Goal: Information Seeking & Learning: Learn about a topic

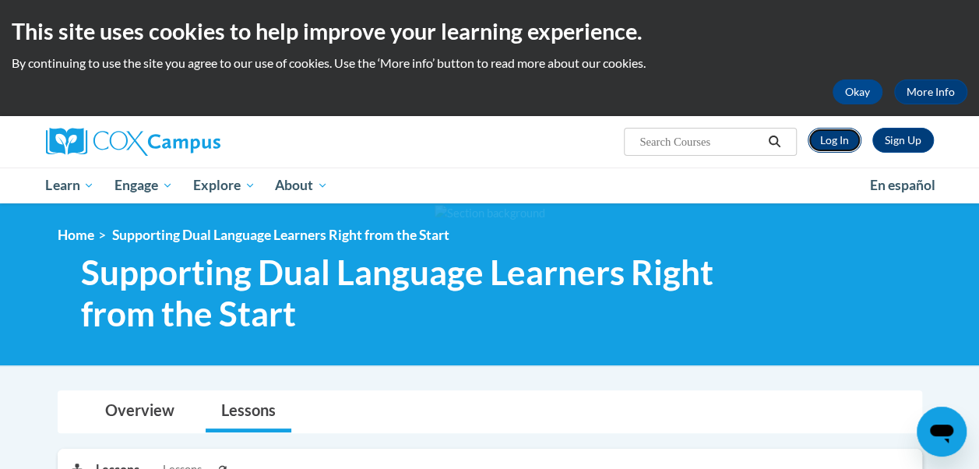
click at [820, 145] on link "Log In" at bounding box center [835, 140] width 54 height 25
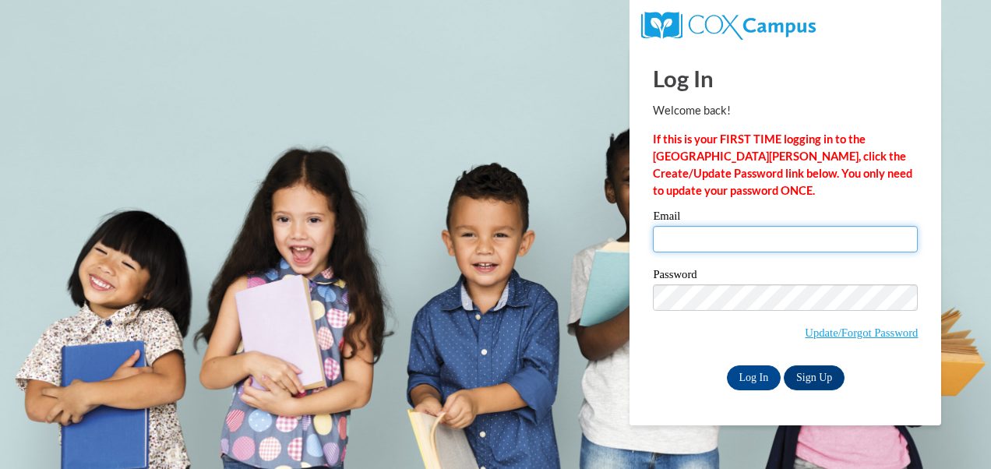
click at [739, 241] on input "Email" at bounding box center [785, 239] width 265 height 26
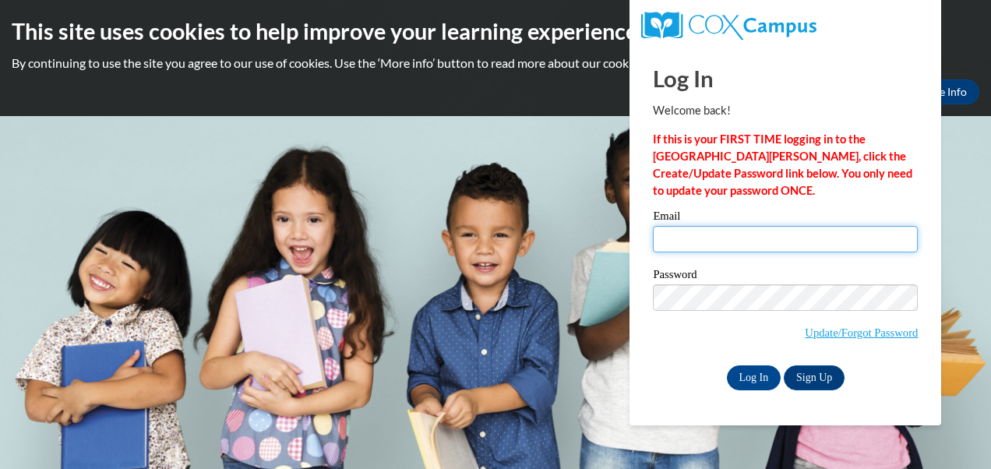
type input "jsalvatierra@berkhs.org"
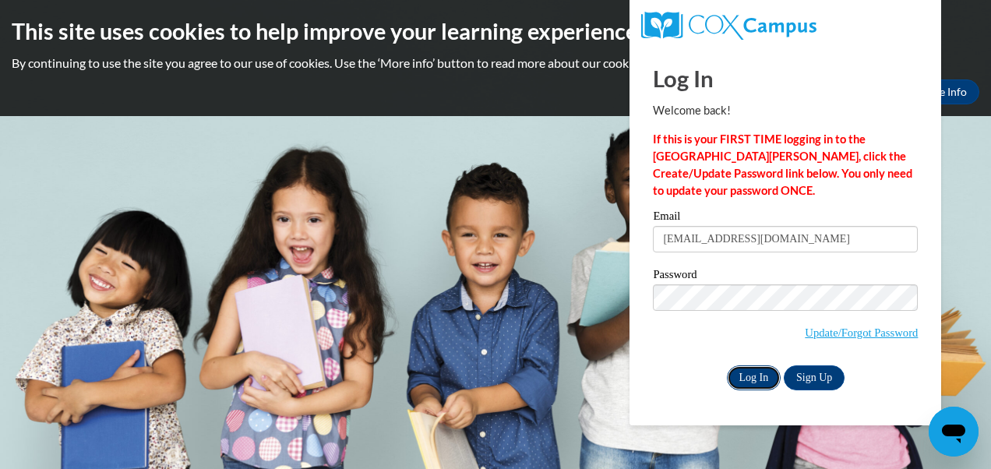
click at [759, 378] on input "Log In" at bounding box center [754, 377] width 55 height 25
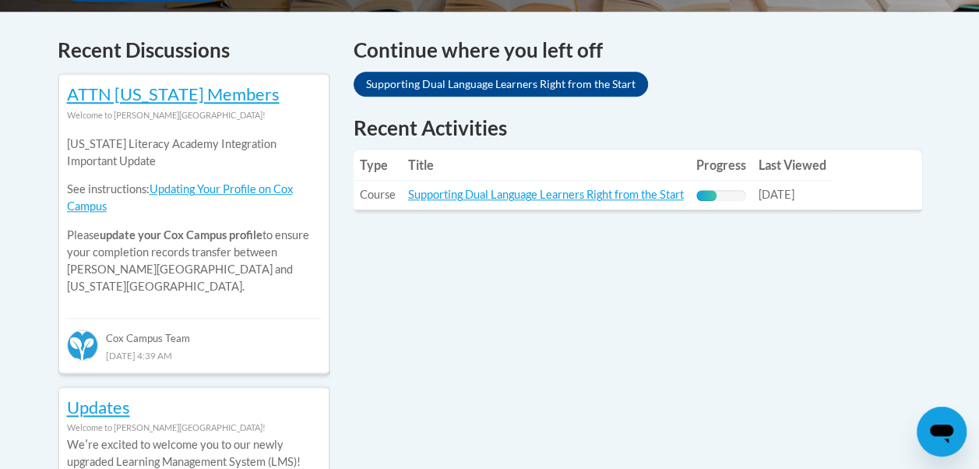
scroll to position [651, 0]
click at [639, 188] on link "Supporting Dual Language Learners Right from the Start" at bounding box center [546, 194] width 276 height 13
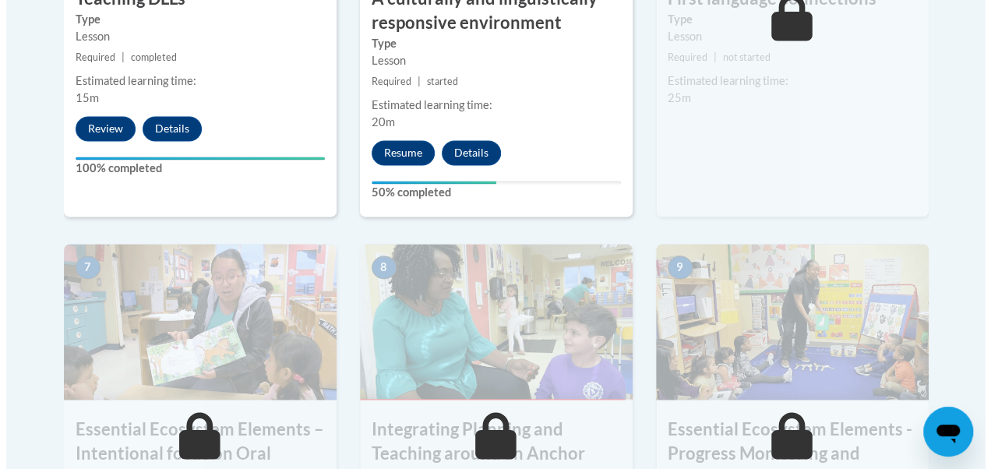
scroll to position [1185, 0]
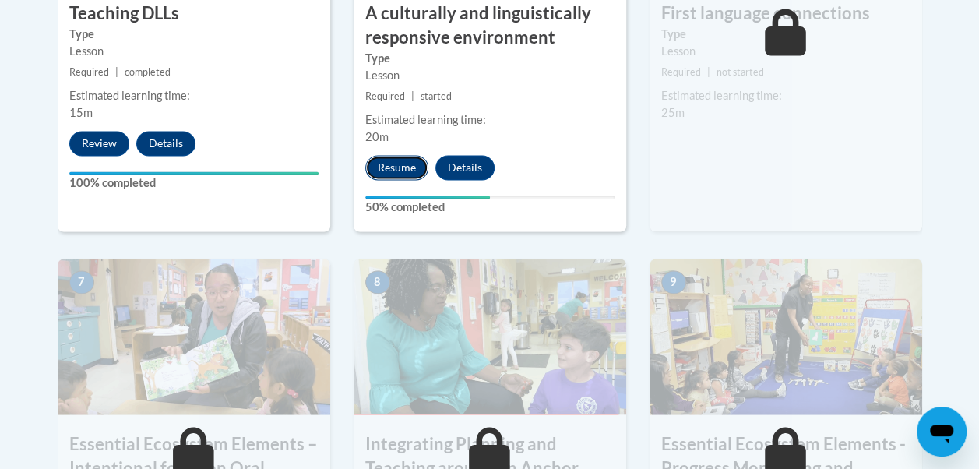
click at [393, 165] on button "Resume" at bounding box center [396, 167] width 63 height 25
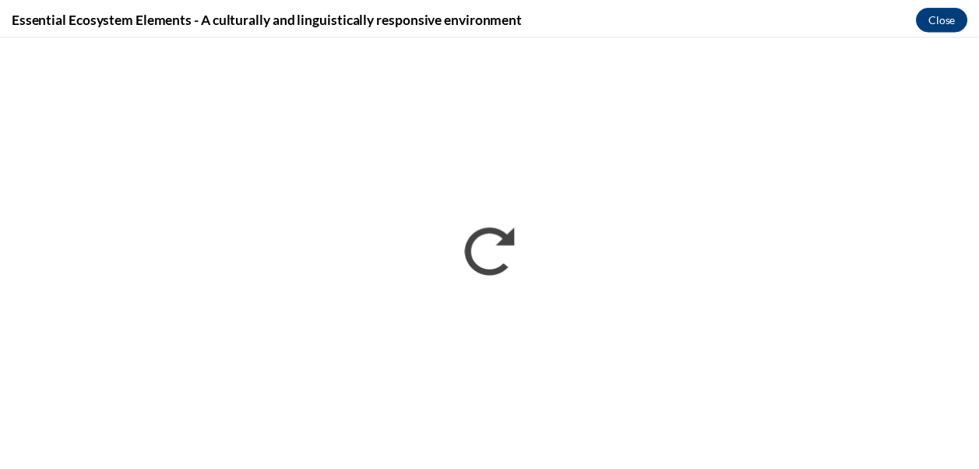
scroll to position [0, 0]
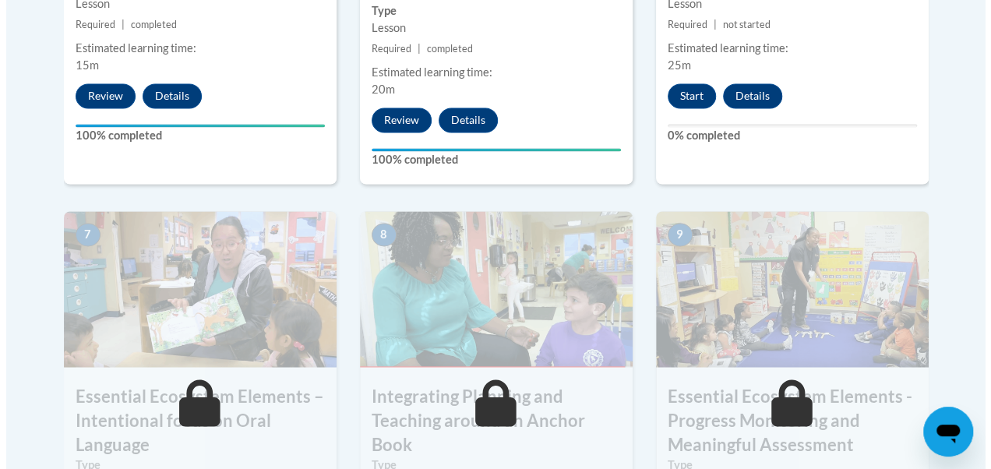
scroll to position [1214, 0]
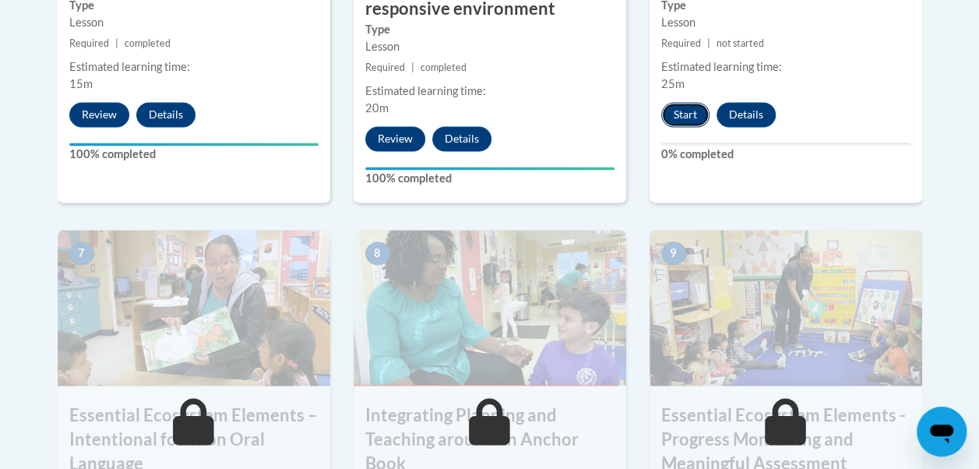
click at [681, 118] on button "Start" at bounding box center [686, 114] width 48 height 25
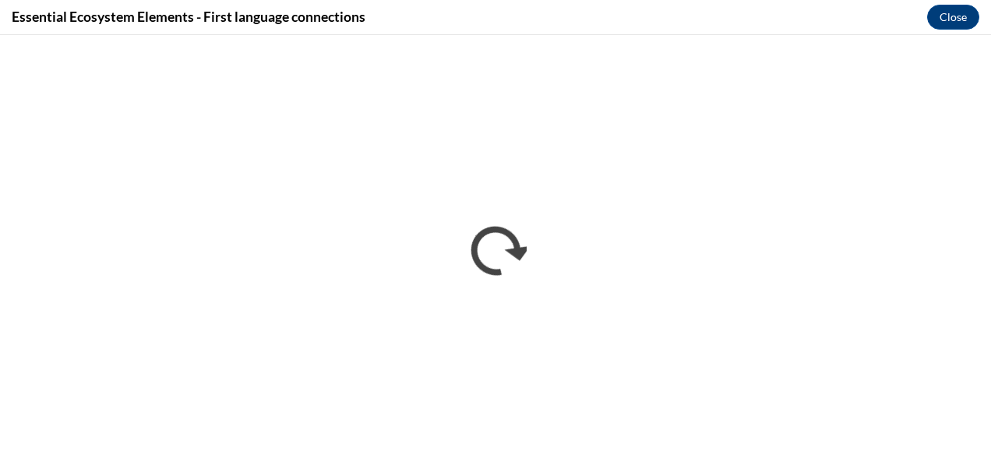
scroll to position [0, 0]
